Goal: Download file/media

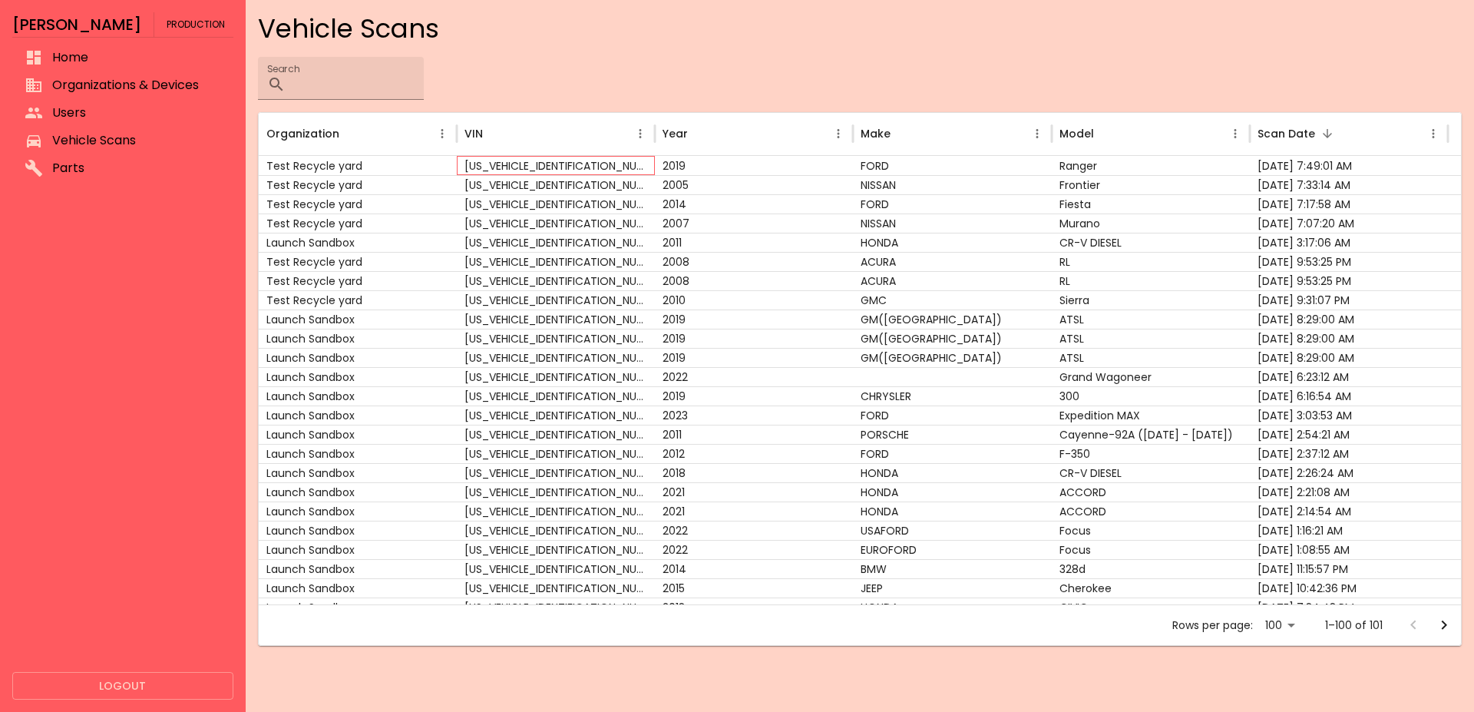
click at [509, 158] on div "[US_VEHICLE_IDENTIFICATION_NUMBER]" at bounding box center [556, 165] width 198 height 19
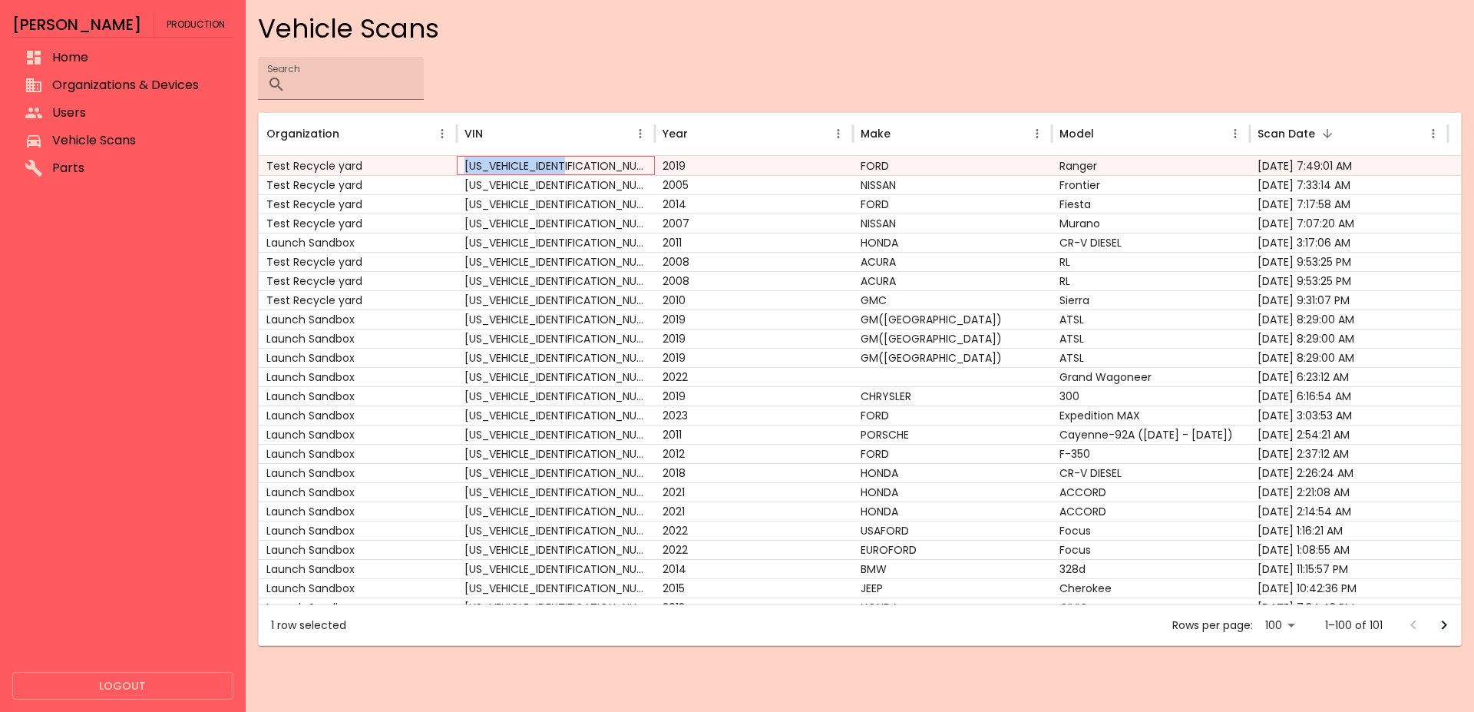
click at [509, 158] on div "[US_VEHICLE_IDENTIFICATION_NUMBER]" at bounding box center [556, 165] width 198 height 19
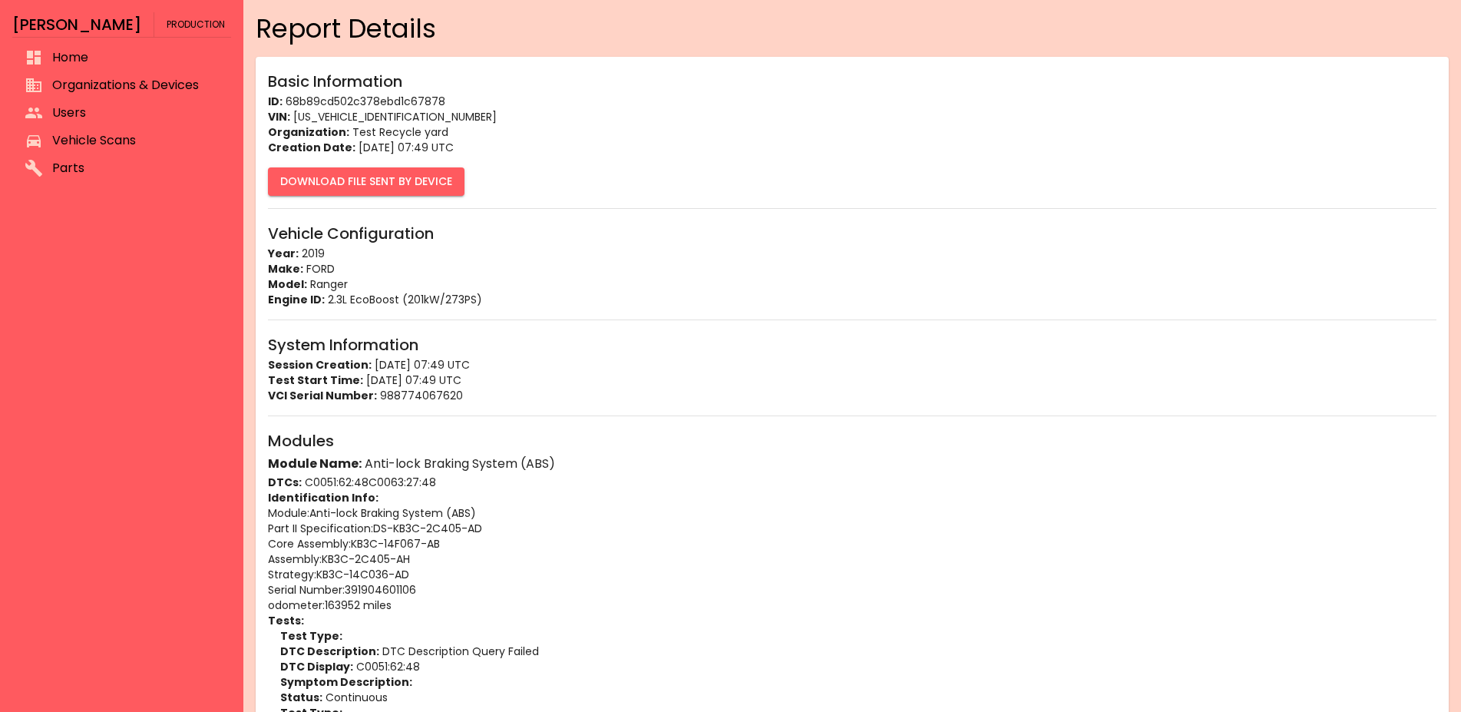
click at [370, 176] on button "Download File Sent By Device" at bounding box center [366, 181] width 197 height 28
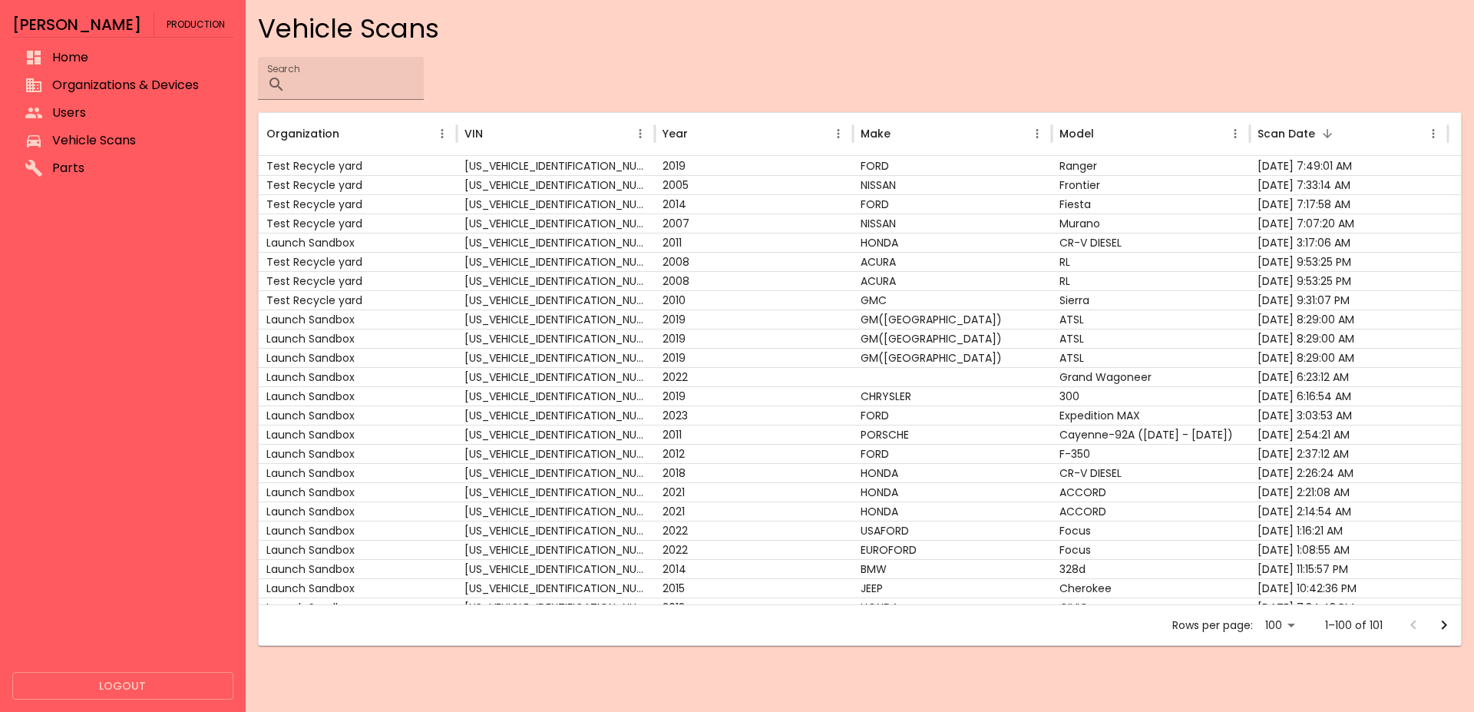
click at [703, 95] on div "Search ​" at bounding box center [860, 78] width 1204 height 43
click at [347, 162] on div "Test Recycle yard" at bounding box center [358, 165] width 198 height 19
click at [331, 174] on div "Test Recycle yard" at bounding box center [358, 165] width 198 height 19
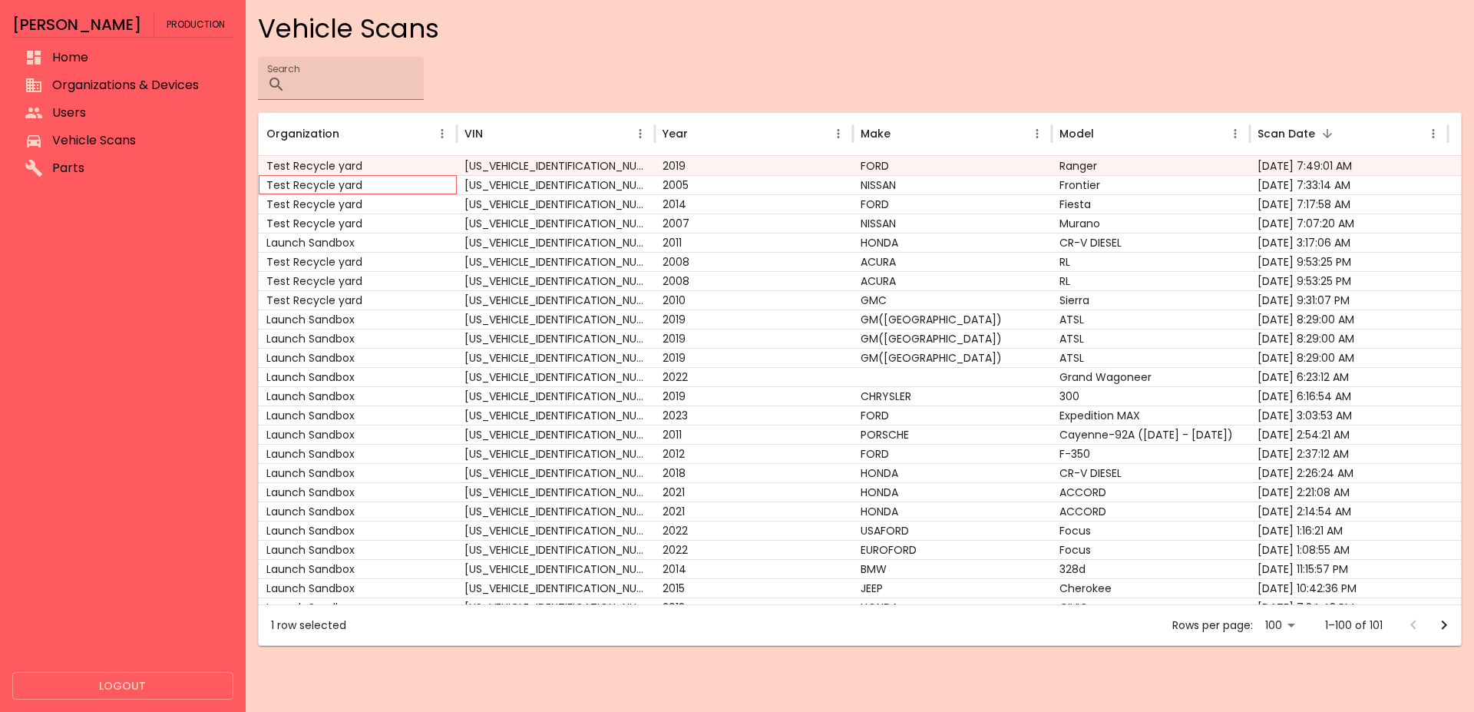
click at [323, 189] on div "Test Recycle yard" at bounding box center [358, 184] width 198 height 19
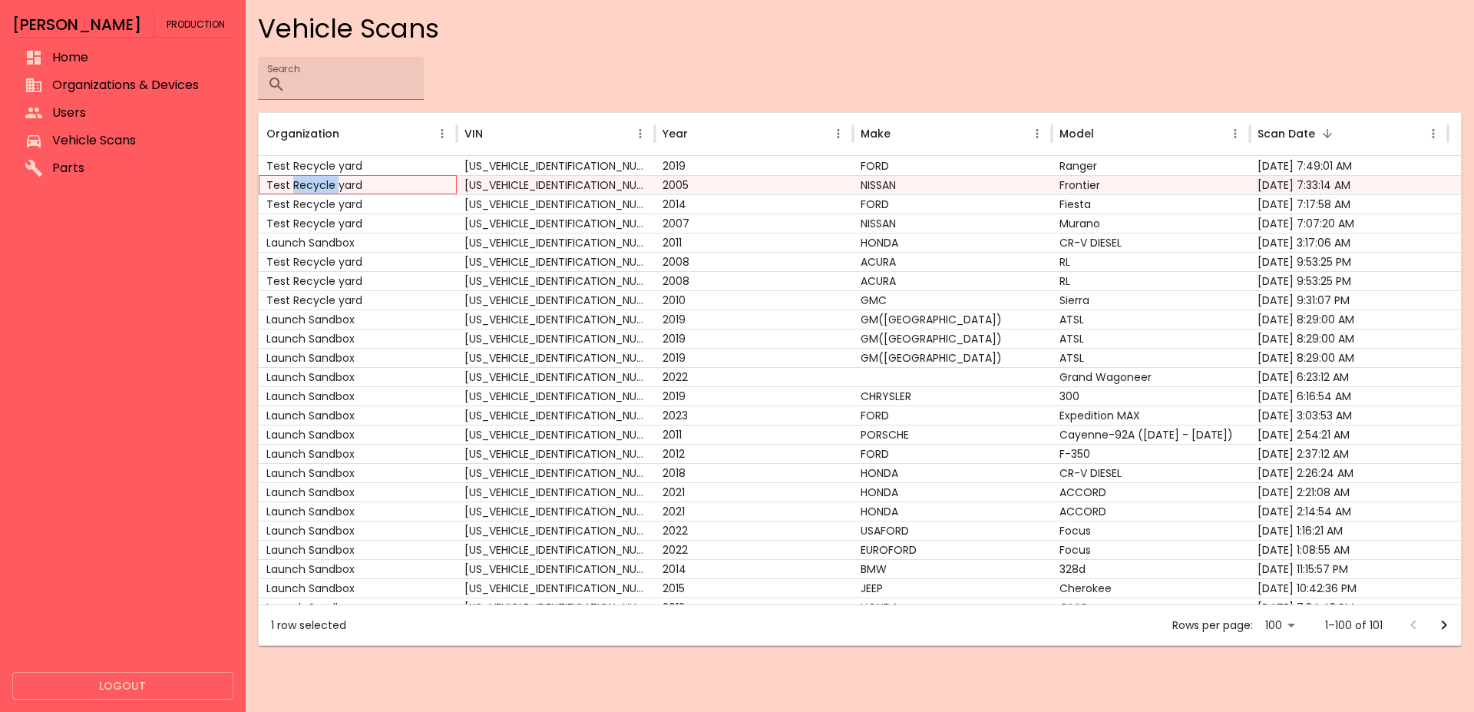
click at [323, 189] on div "Test Recycle yard" at bounding box center [358, 184] width 198 height 19
click at [350, 223] on div "Test Recycle yard" at bounding box center [358, 222] width 198 height 19
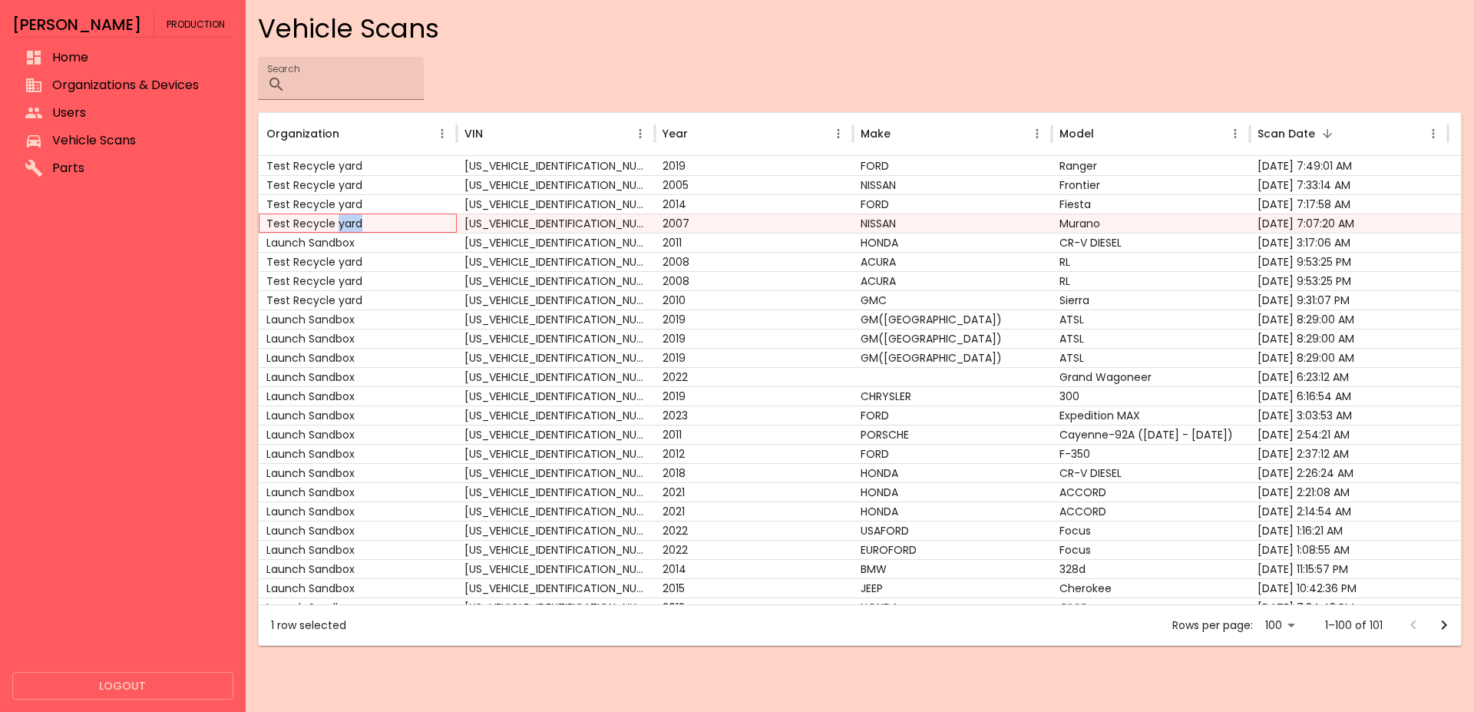
click at [350, 223] on div "Test Recycle yard" at bounding box center [358, 222] width 198 height 19
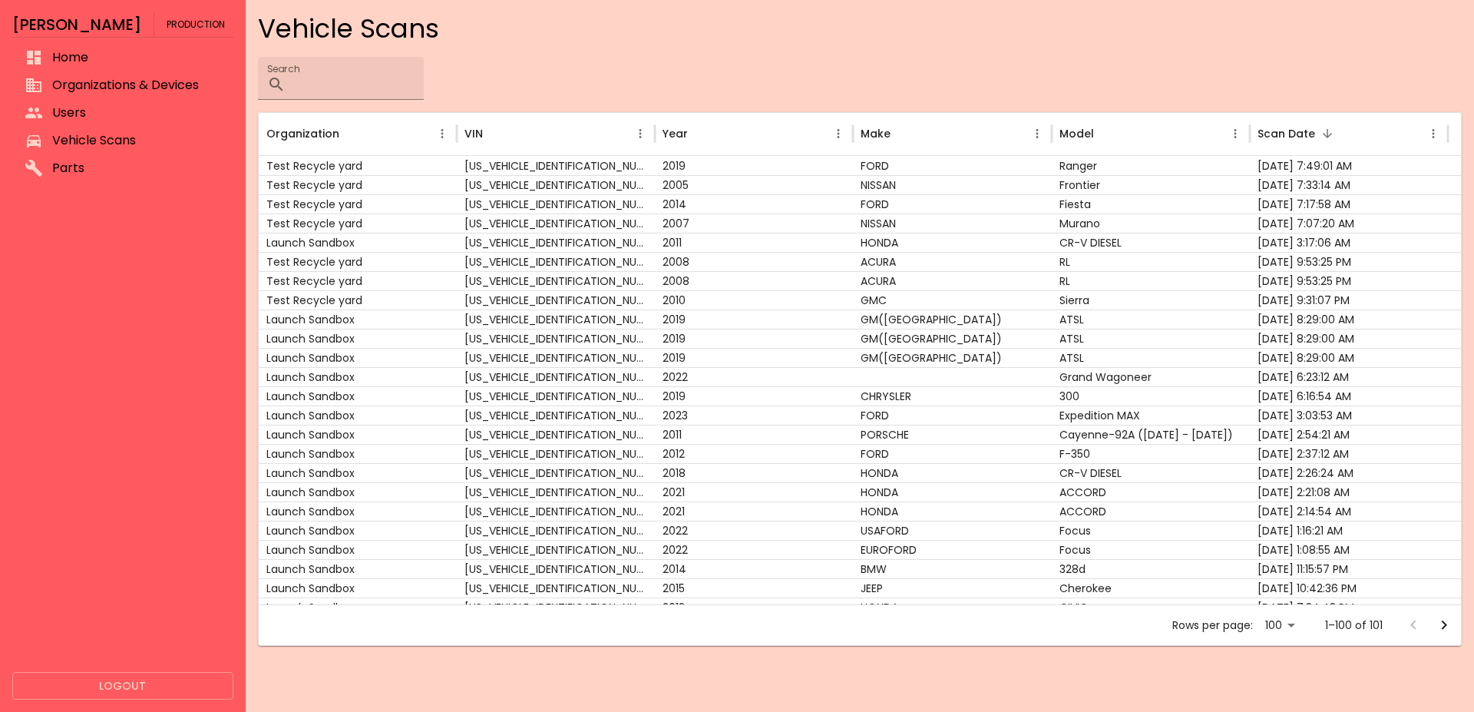
click at [596, 105] on div "Vehicle Scans Search ​ Organization VIN Year Make Model Scan Date Test Recycle …" at bounding box center [860, 328] width 1204 height 633
